Goal: Task Accomplishment & Management: Use online tool/utility

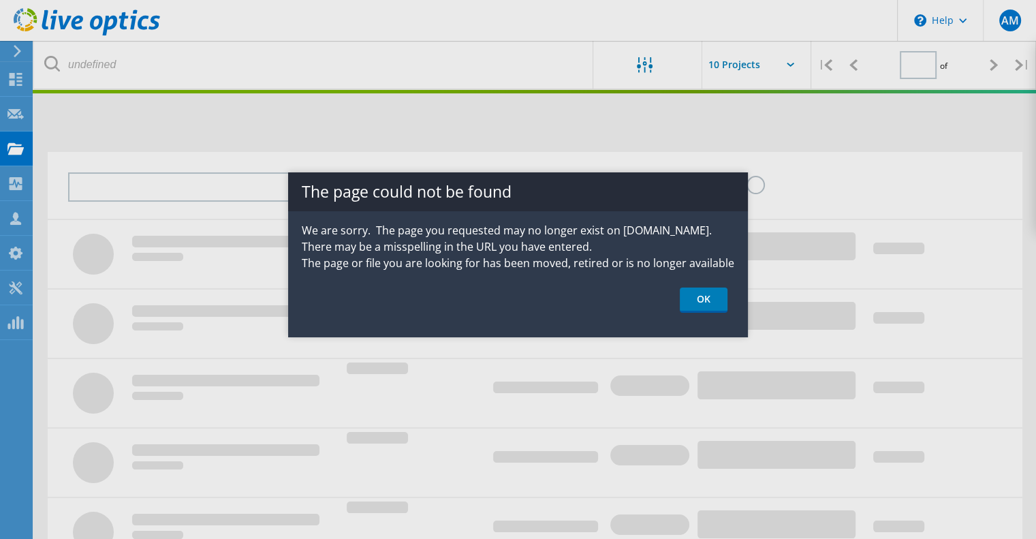
type input "1"
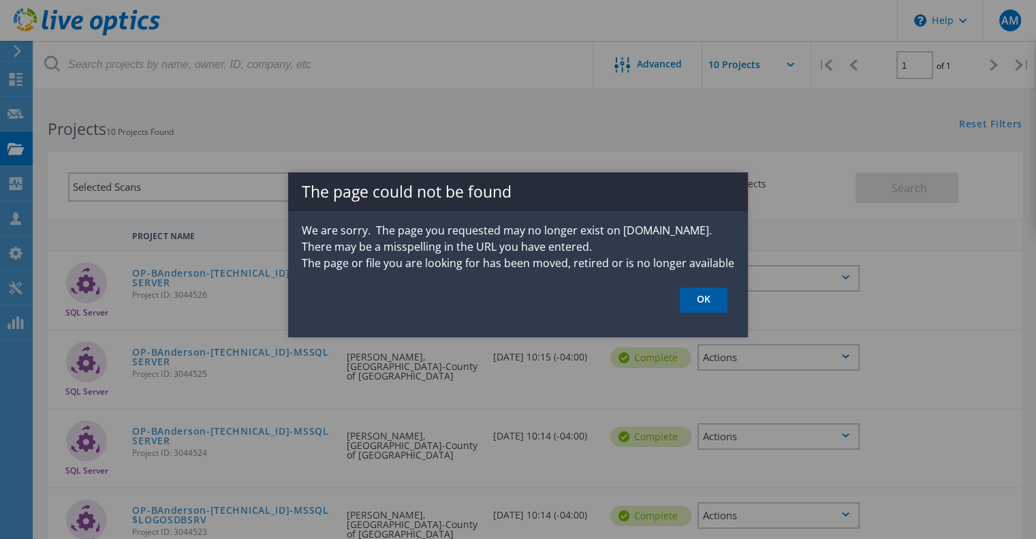
click at [703, 297] on link "OK" at bounding box center [703, 299] width 48 height 25
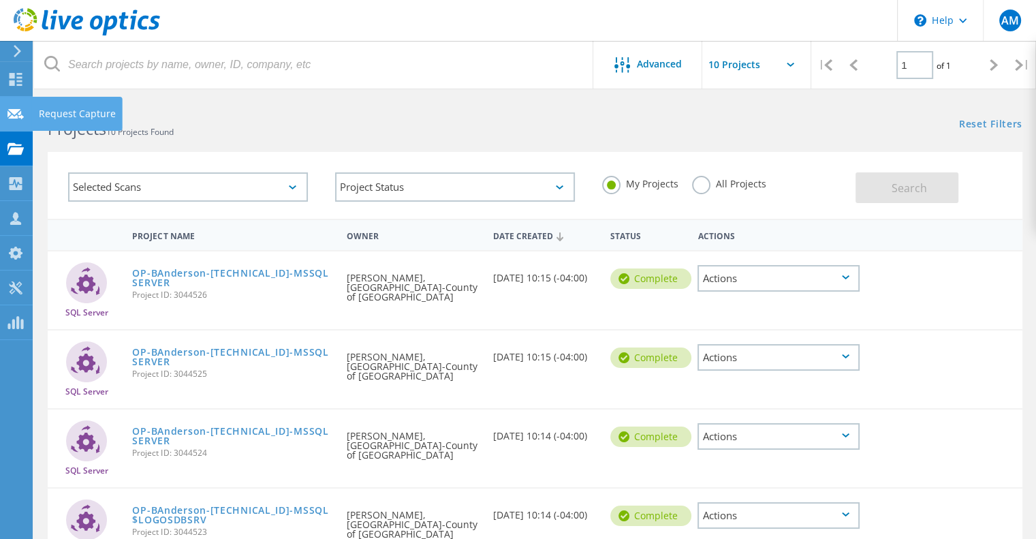
click at [20, 108] on icon at bounding box center [15, 114] width 16 height 13
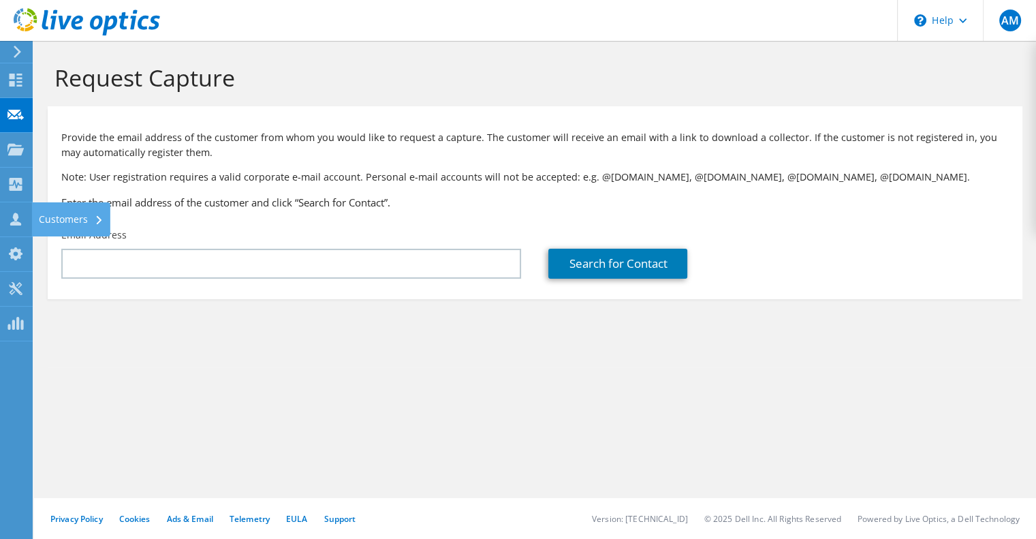
click at [44, 221] on div "Customers" at bounding box center [71, 219] width 78 height 34
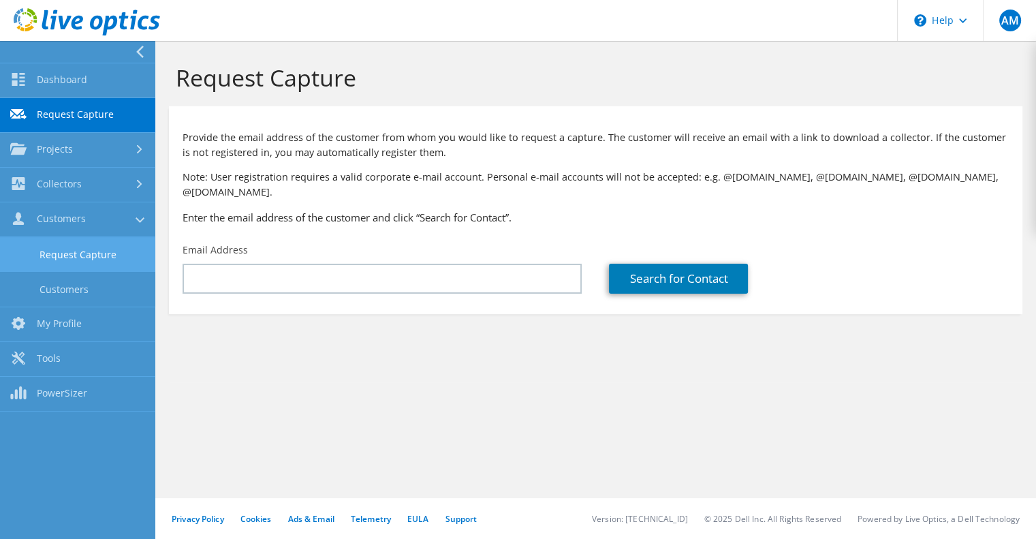
click at [100, 266] on link "Request Capture" at bounding box center [77, 254] width 155 height 35
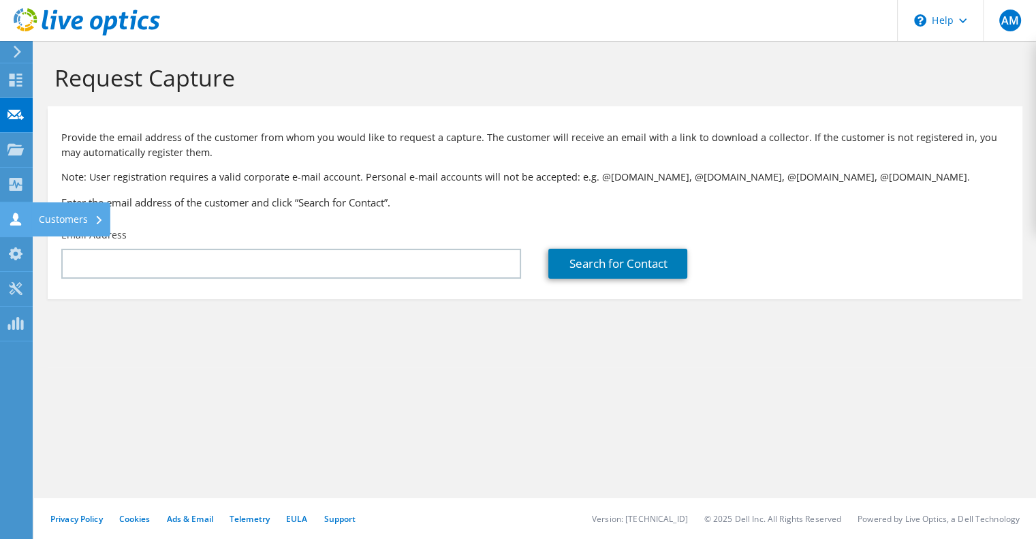
click at [34, 217] on div "Customers" at bounding box center [71, 219] width 78 height 34
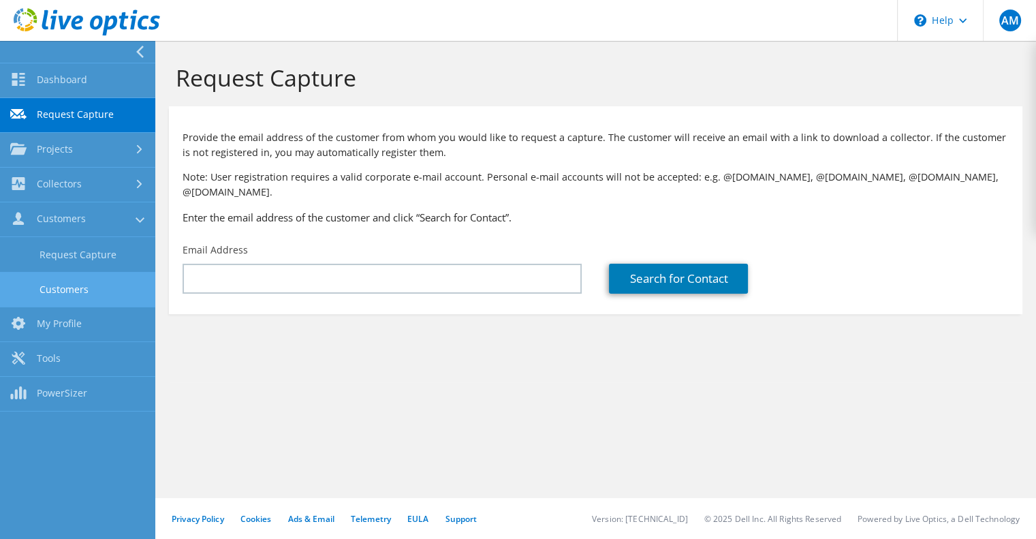
click at [95, 283] on link "Customers" at bounding box center [77, 289] width 155 height 35
